Goal: Task Accomplishment & Management: Manage account settings

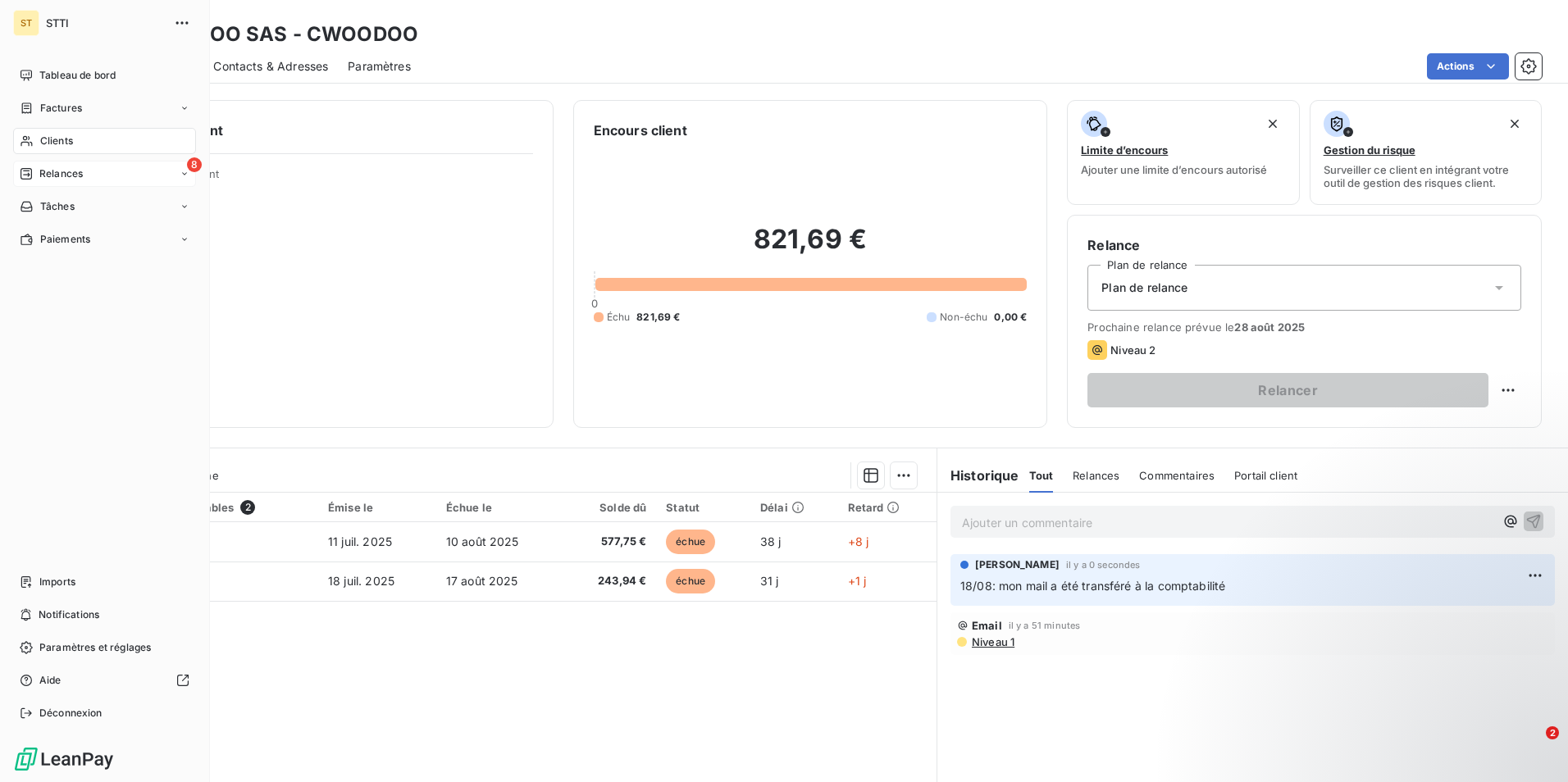
click at [65, 173] on span "Relances" at bounding box center [60, 173] width 43 height 14
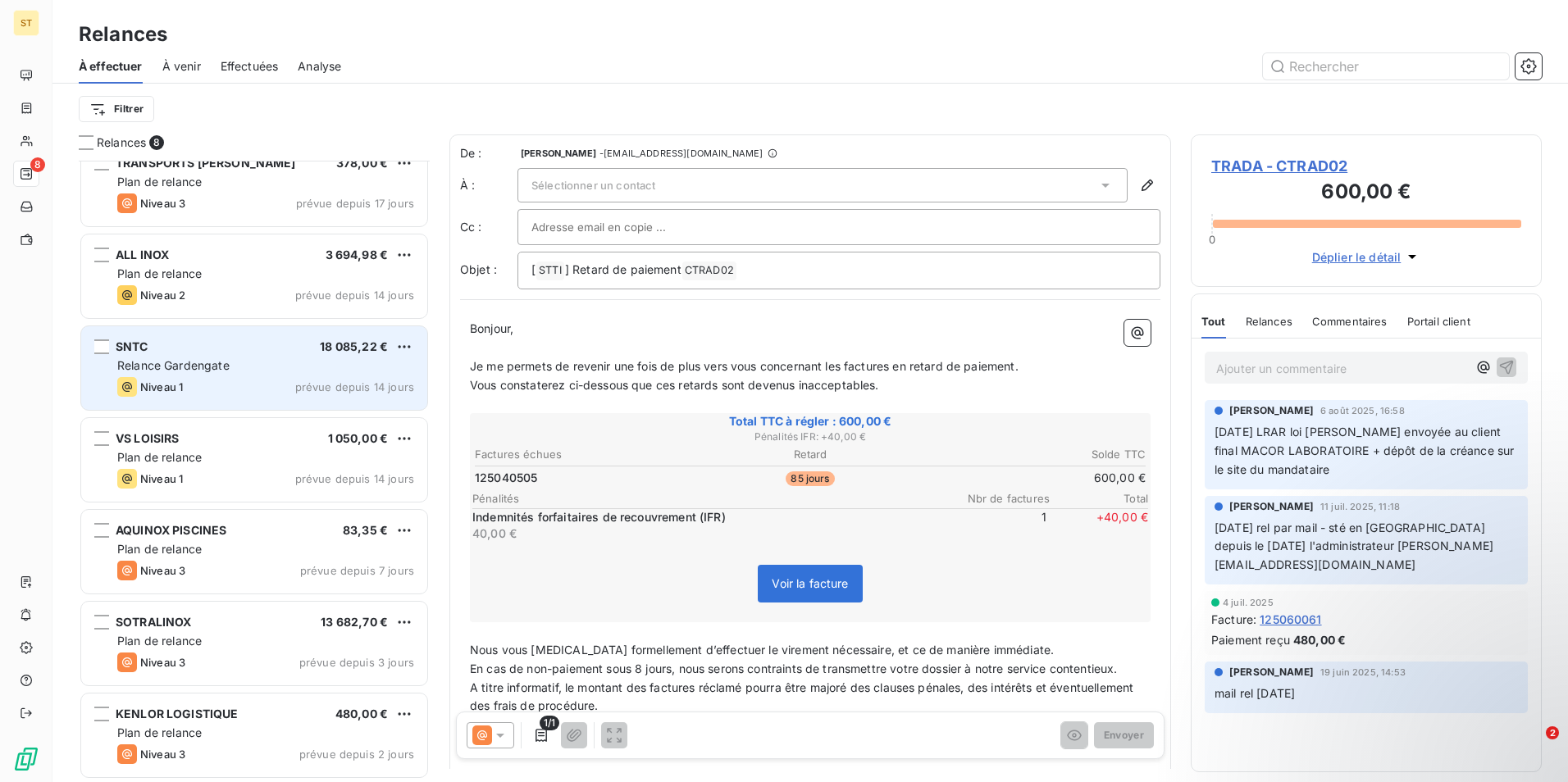
scroll to position [114, 0]
click at [259, 365] on div "Relance Gardengate" at bounding box center [265, 365] width 297 height 16
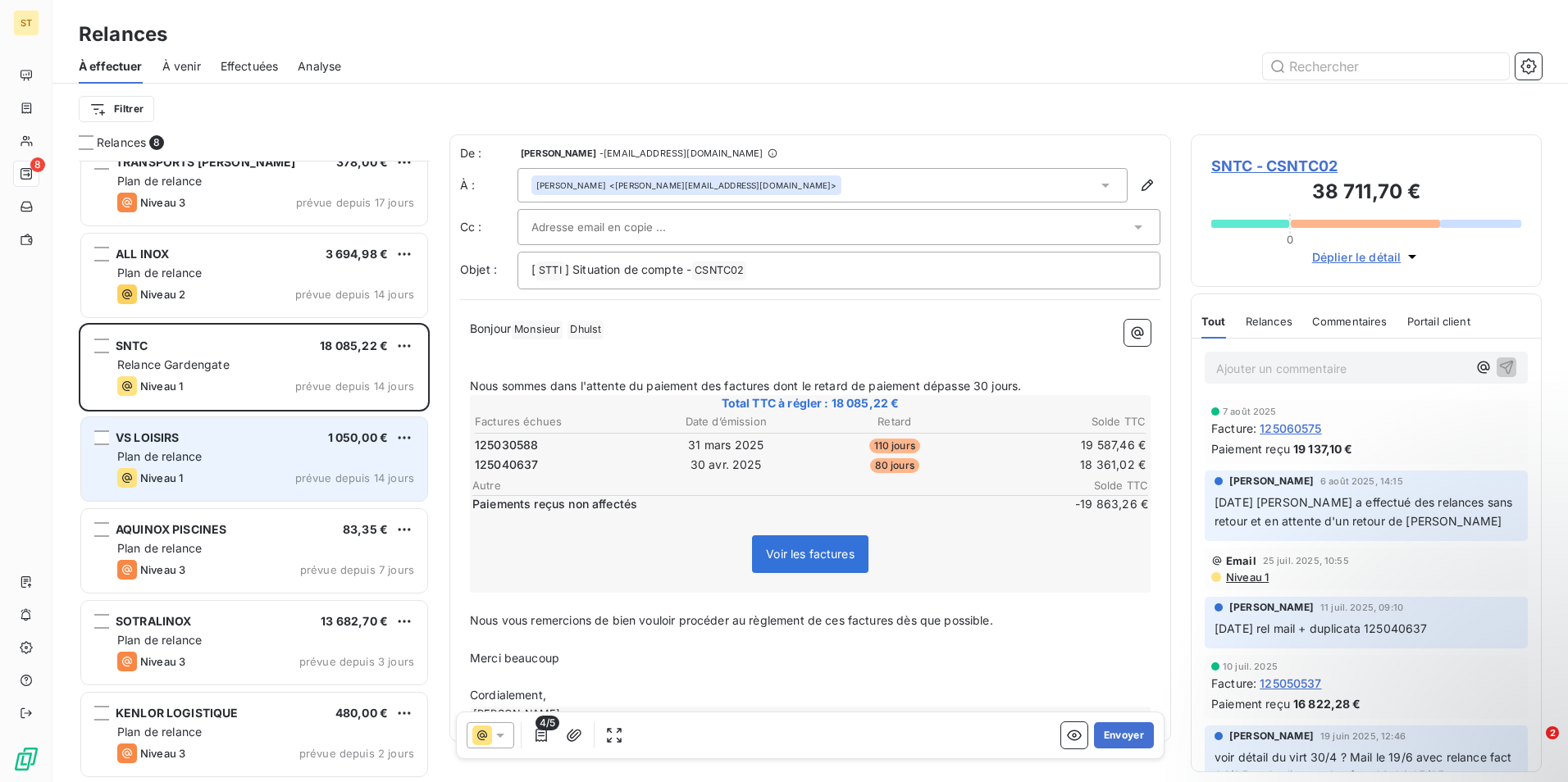
click at [209, 474] on div "Niveau 1 prévue depuis 14 jours" at bounding box center [265, 478] width 297 height 20
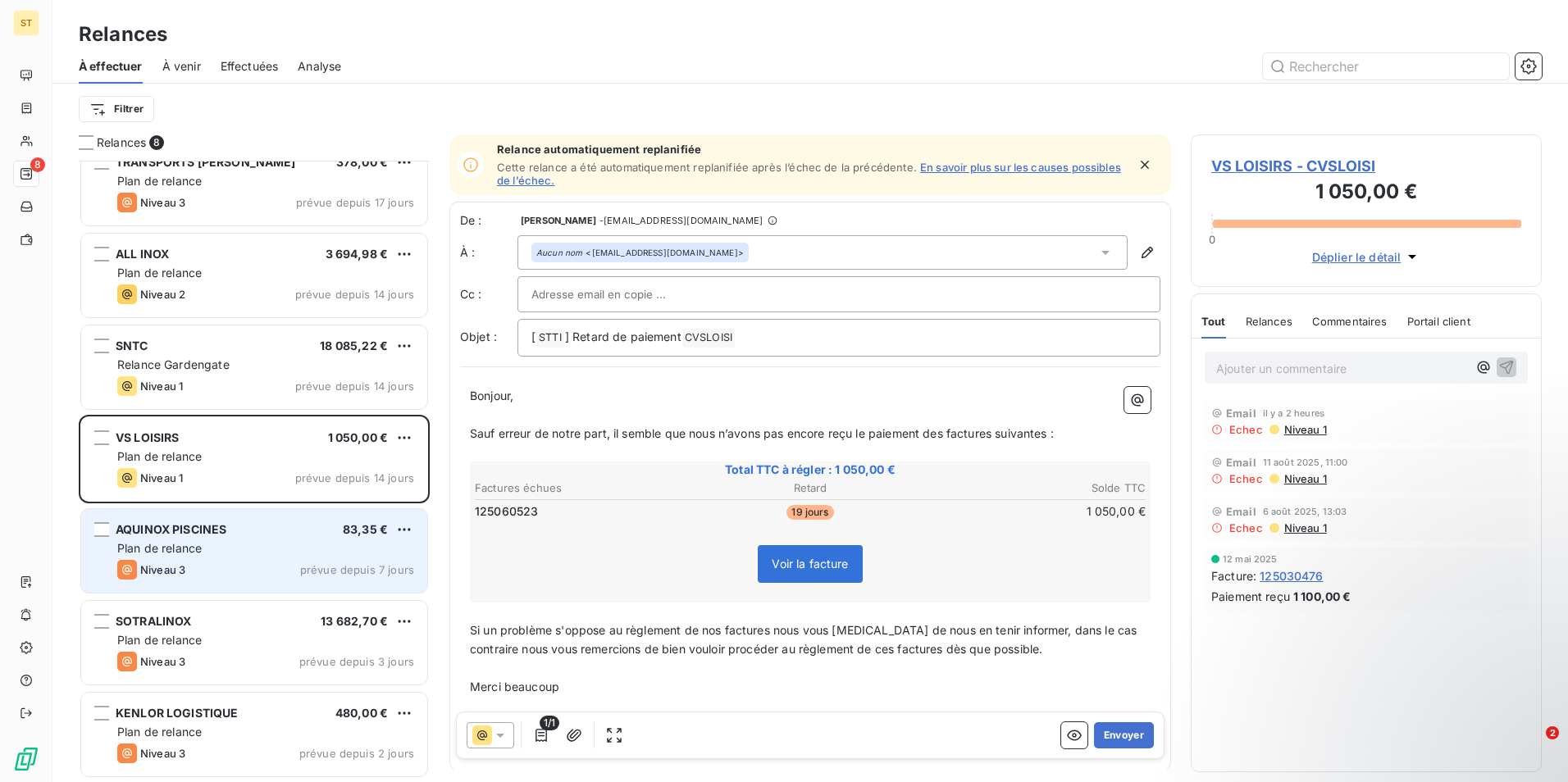
click at [223, 551] on div "Plan de relance" at bounding box center [265, 547] width 297 height 16
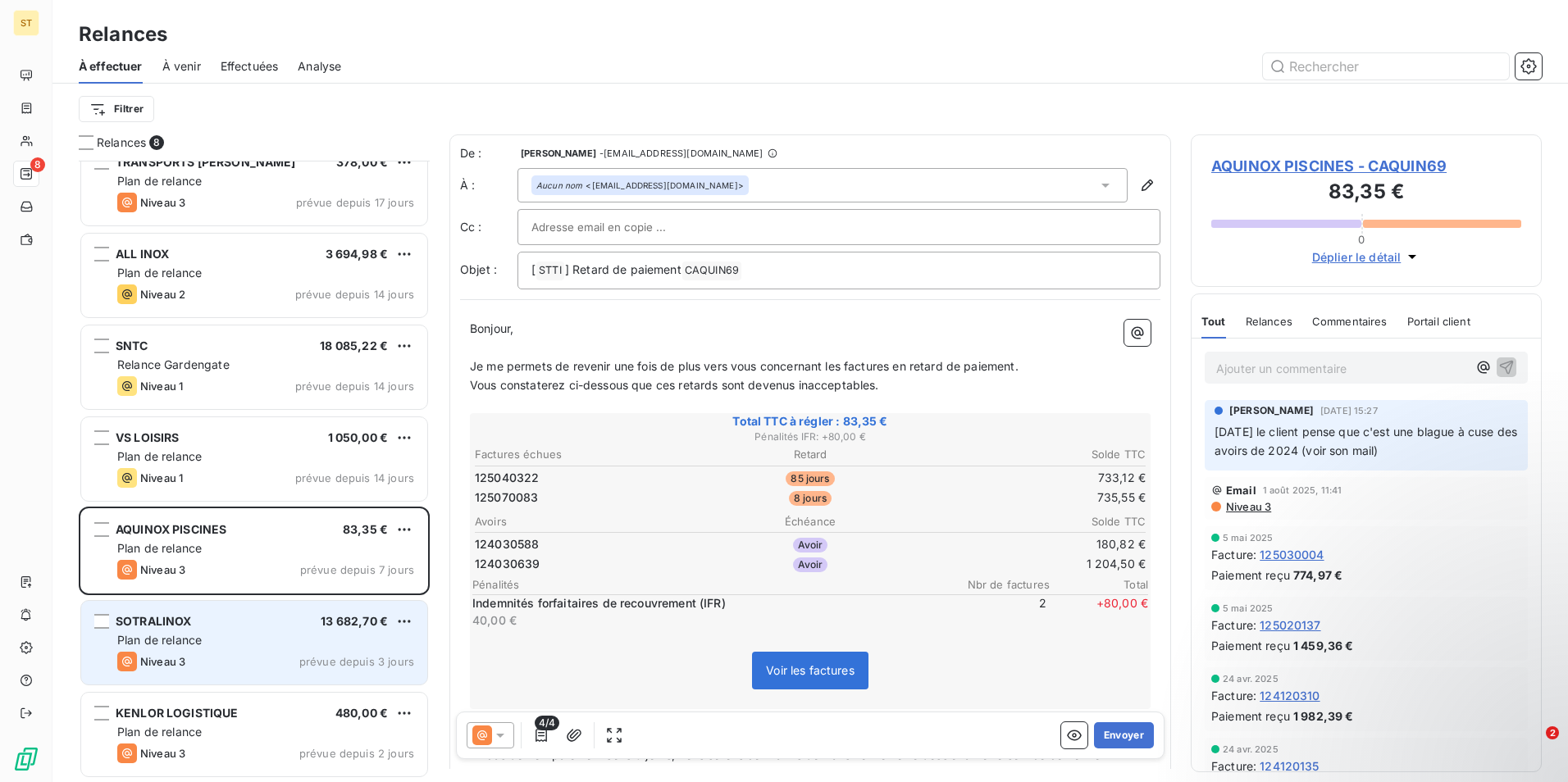
click at [220, 641] on div "Plan de relance" at bounding box center [265, 639] width 297 height 16
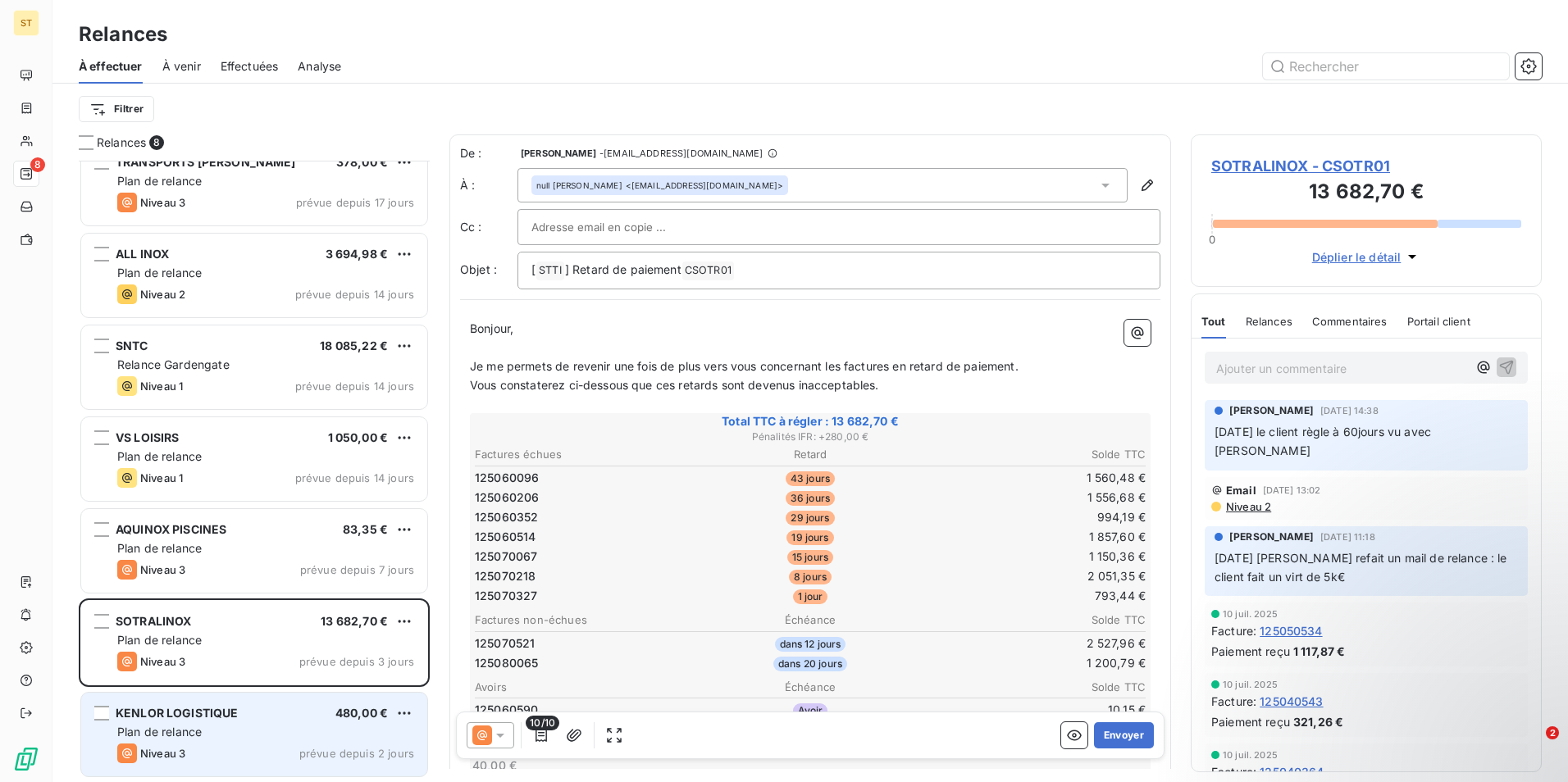
click at [247, 722] on div "KENLOR LOGISTIQUE 480,00 € Plan de relance Niveau 3 prévue depuis 2 jours" at bounding box center [254, 734] width 346 height 83
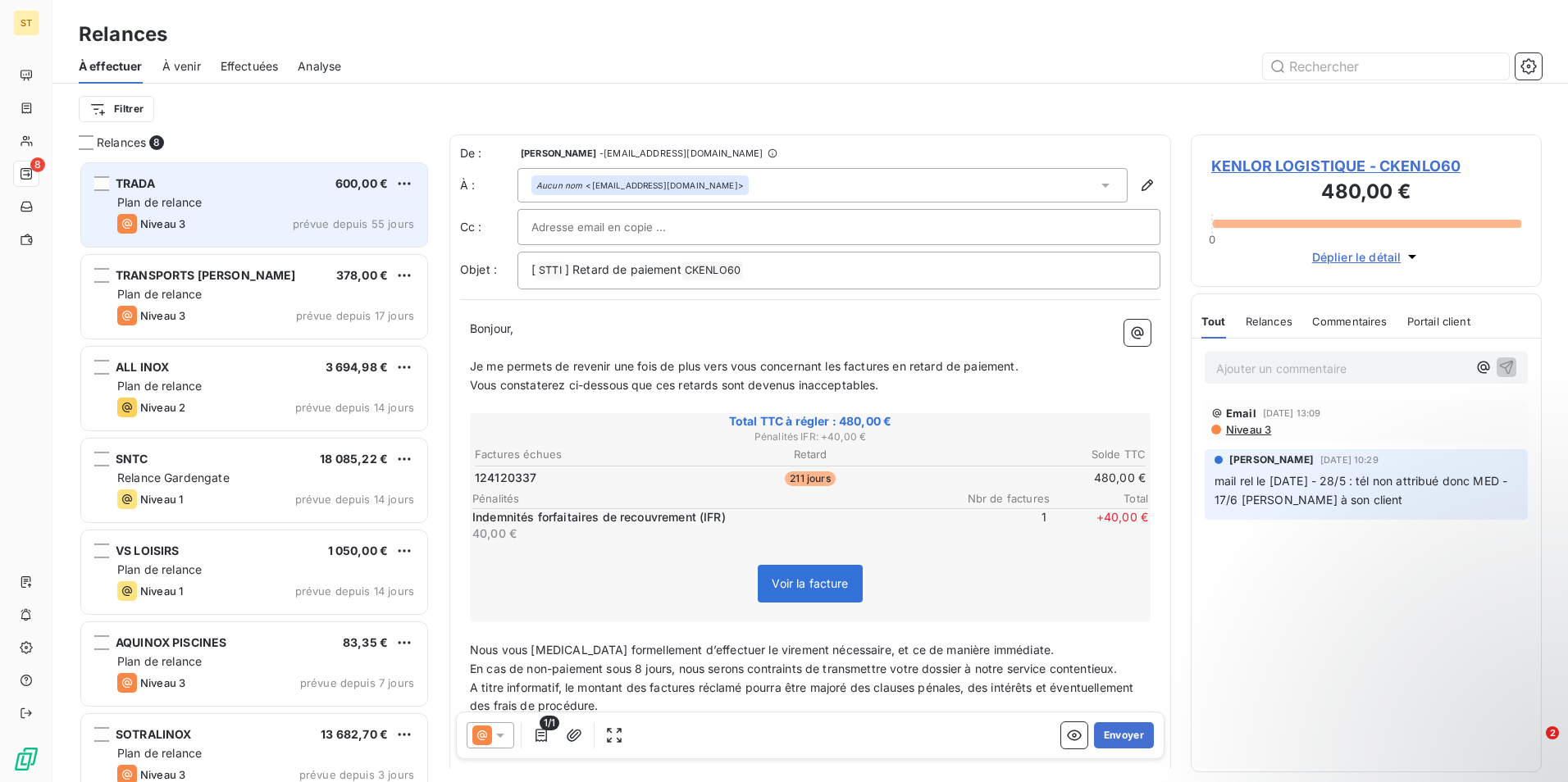
click at [240, 207] on div "Plan de relance" at bounding box center [265, 202] width 297 height 16
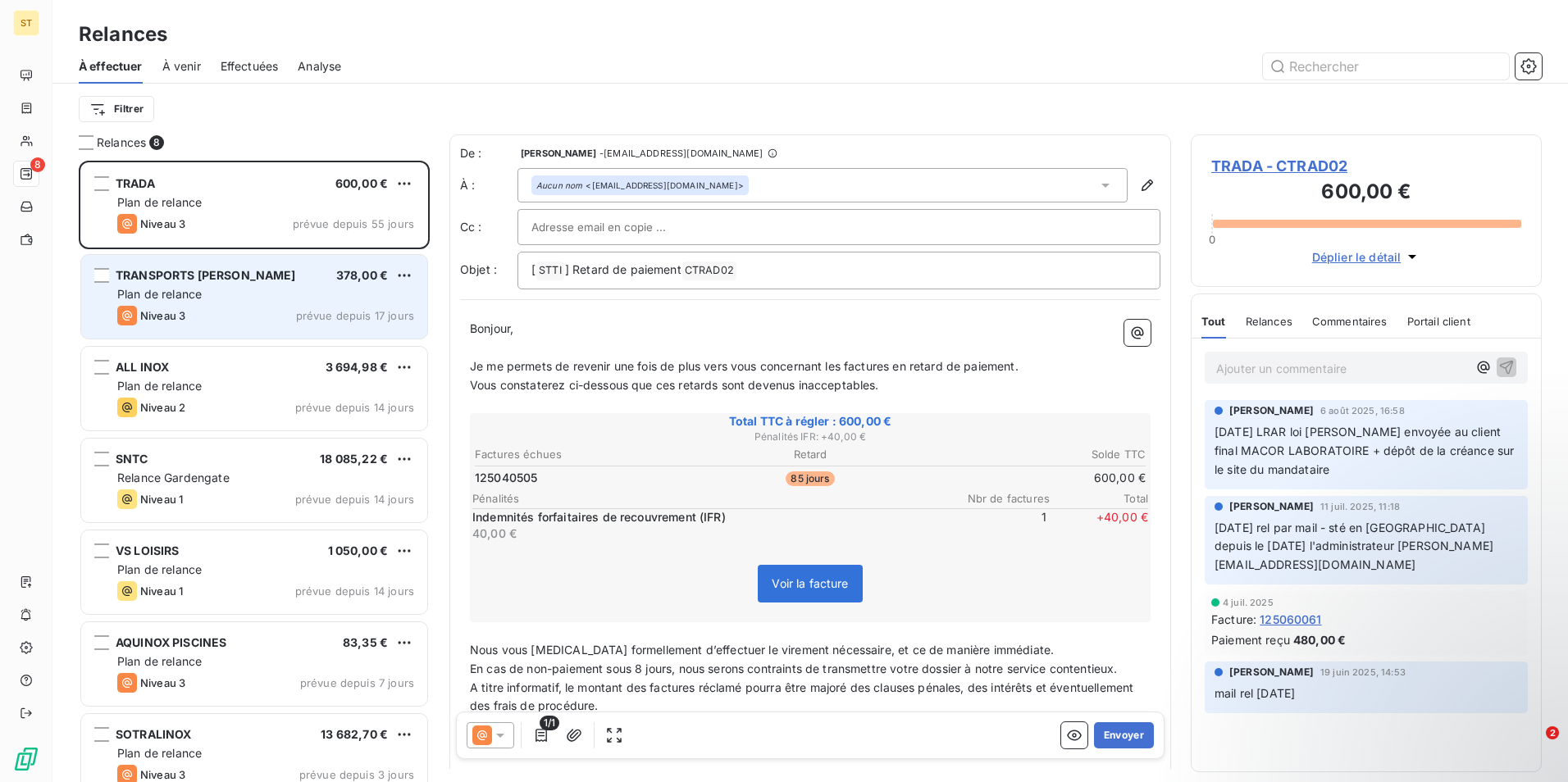
click at [240, 294] on div "Plan de relance" at bounding box center [265, 294] width 297 height 16
